Goal: Use online tool/utility

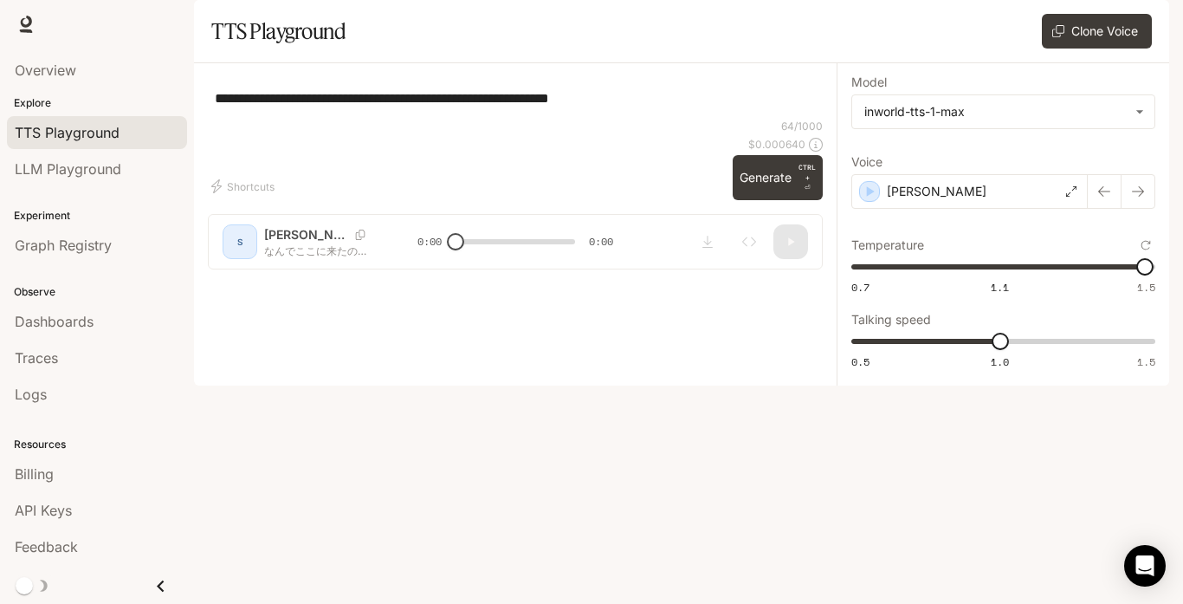
type input "****"
